Goal: Find specific page/section: Find specific page/section

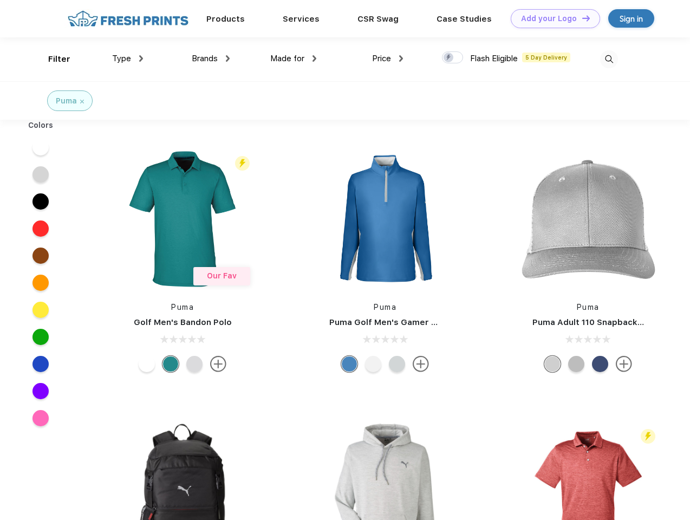
click at [551, 18] on link "Add your Logo Design Tool" at bounding box center [555, 18] width 89 height 19
click at [0, 0] on div "Design Tool" at bounding box center [0, 0] width 0 height 0
click at [581, 18] on link "Add your Logo Design Tool" at bounding box center [555, 18] width 89 height 19
click at [52, 59] on div "Filter" at bounding box center [59, 59] width 22 height 12
click at [128, 59] on span "Type" at bounding box center [121, 59] width 19 height 10
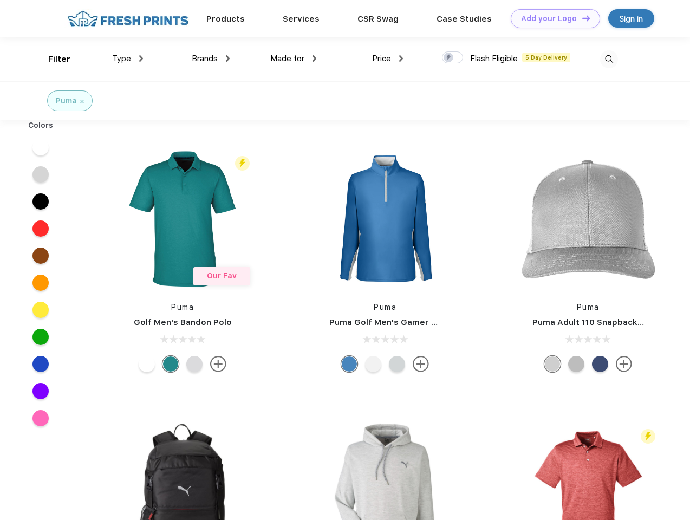
click at [211, 59] on span "Brands" at bounding box center [205, 59] width 26 height 10
click at [294, 59] on span "Made for" at bounding box center [287, 59] width 34 height 10
click at [388, 59] on span "Price" at bounding box center [381, 59] width 19 height 10
click at [453, 58] on div at bounding box center [452, 57] width 21 height 12
click at [449, 58] on input "checkbox" at bounding box center [445, 54] width 7 height 7
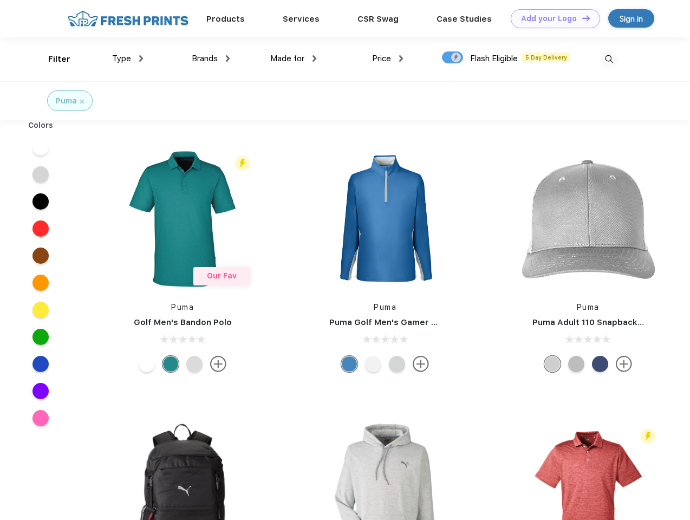
click at [609, 59] on img at bounding box center [609, 59] width 18 height 18
